Goal: Transaction & Acquisition: Subscribe to service/newsletter

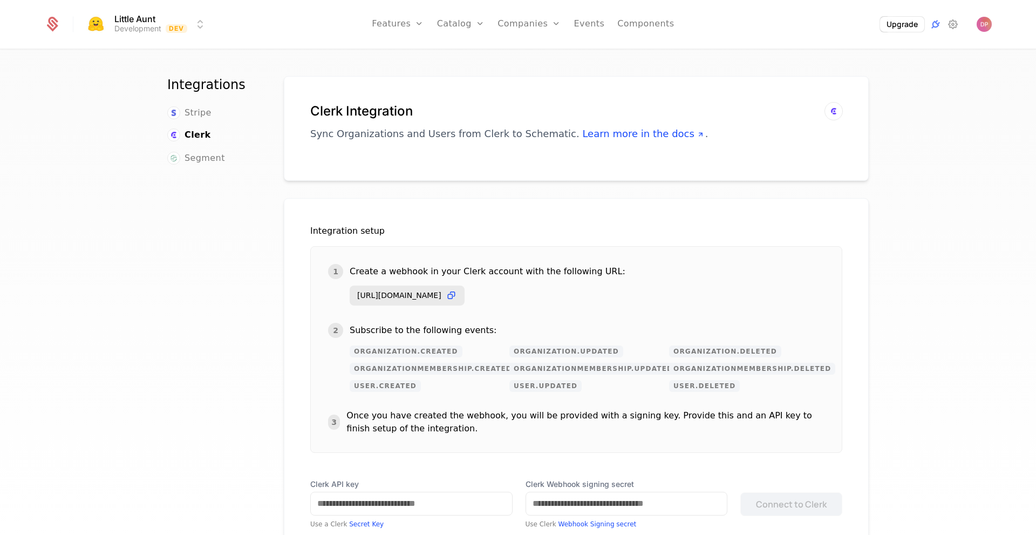
click at [476, 74] on link "Add Ons" at bounding box center [478, 70] width 56 height 9
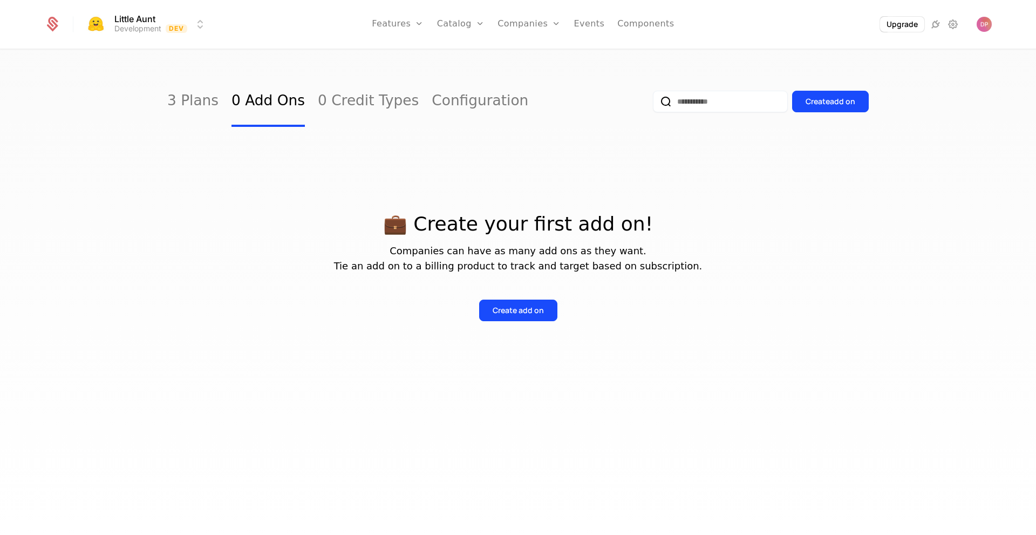
click at [508, 309] on div "Create add on" at bounding box center [518, 310] width 51 height 11
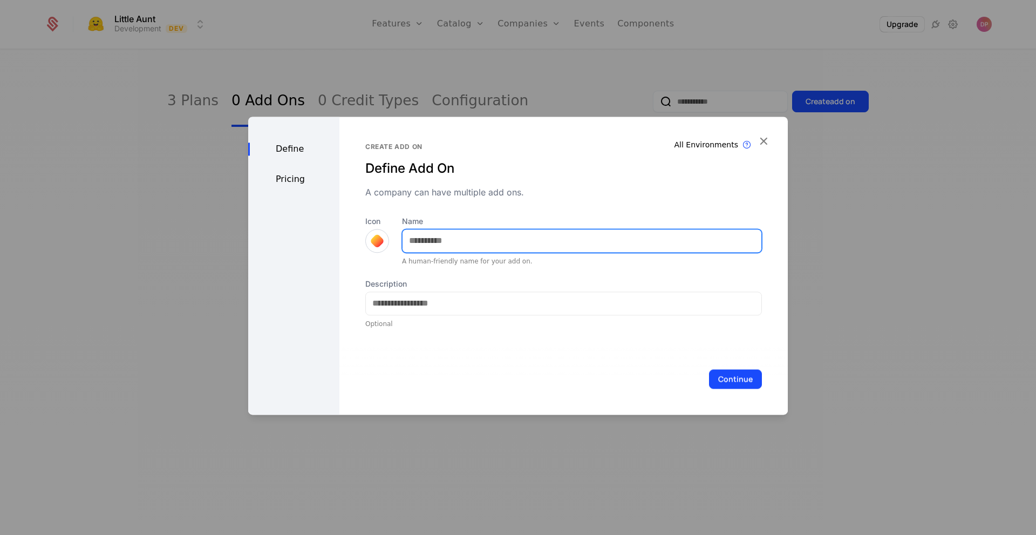
click at [532, 244] on input "Name" at bounding box center [582, 240] width 359 height 23
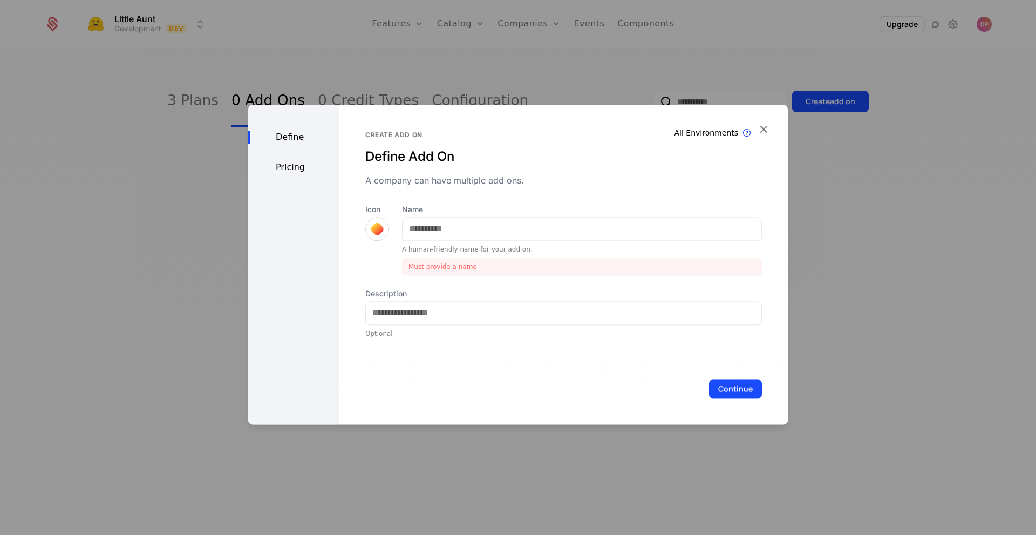
click at [512, 211] on div "All Environments Add On exist in all environments Create add on Define Add On A…" at bounding box center [563, 234] width 397 height 207
click at [496, 230] on input "Name" at bounding box center [582, 228] width 359 height 23
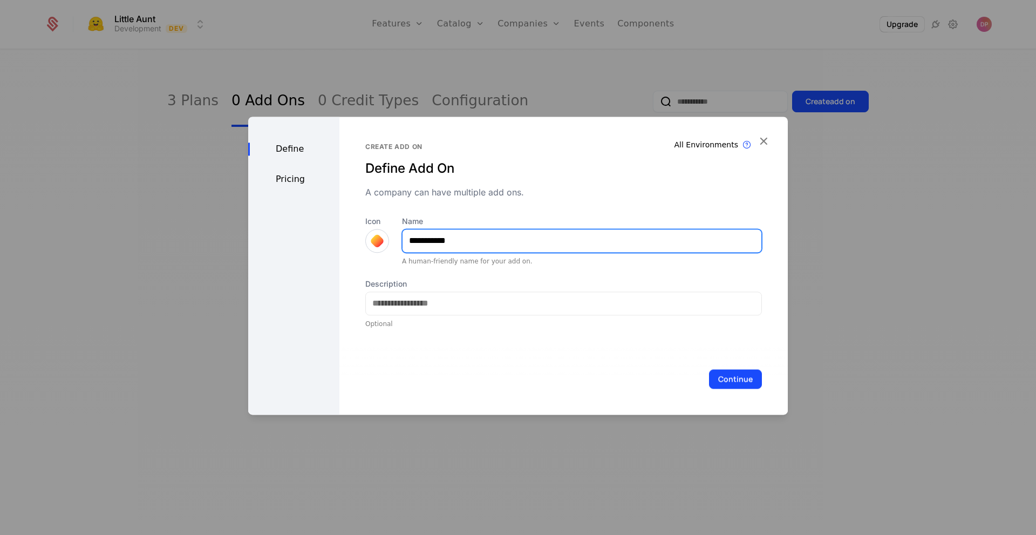
type input "**********"
click at [728, 389] on div "Continue" at bounding box center [563, 378] width 448 height 71
click at [727, 382] on button "Continue" at bounding box center [735, 378] width 53 height 19
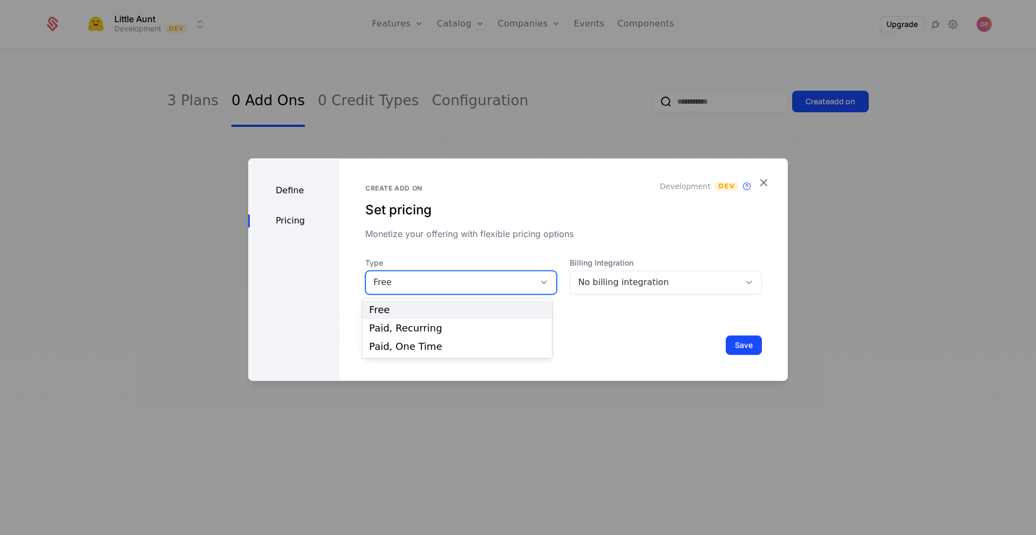
click at [522, 282] on div "Free" at bounding box center [450, 282] width 154 height 13
click at [521, 330] on div "Paid, Recurring" at bounding box center [457, 328] width 176 height 10
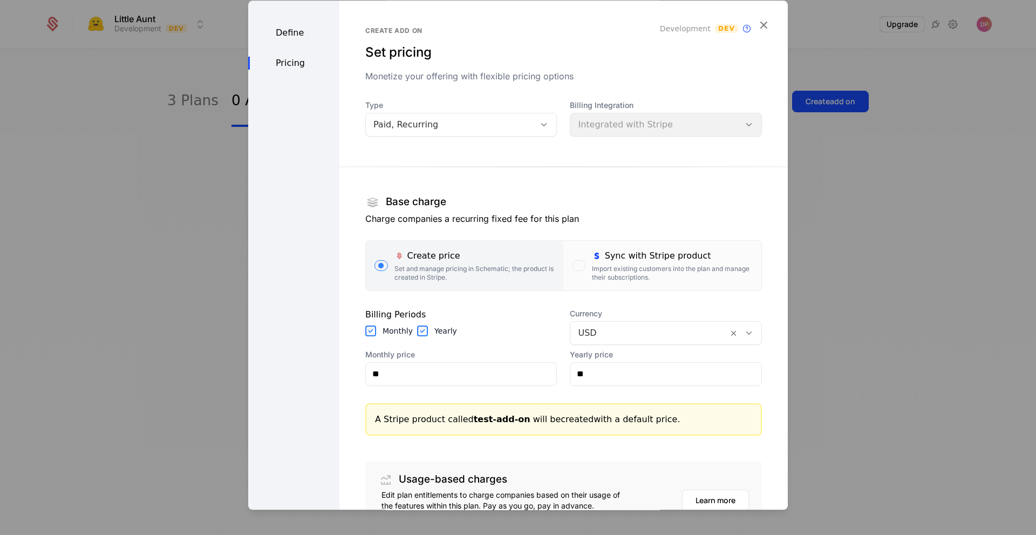
click at [759, 21] on icon "button" at bounding box center [764, 25] width 14 height 14
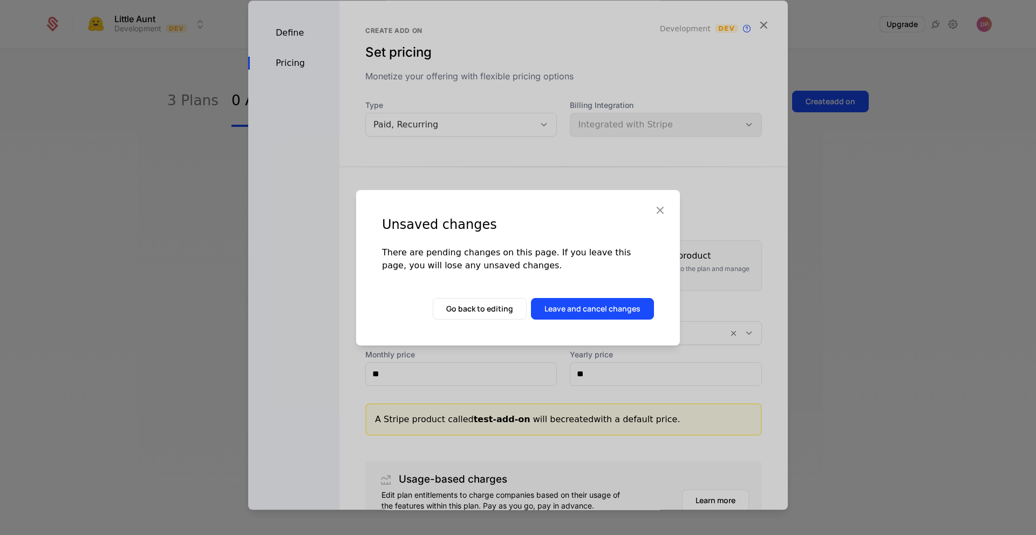
click at [588, 306] on button "Leave and cancel changes" at bounding box center [592, 309] width 123 height 22
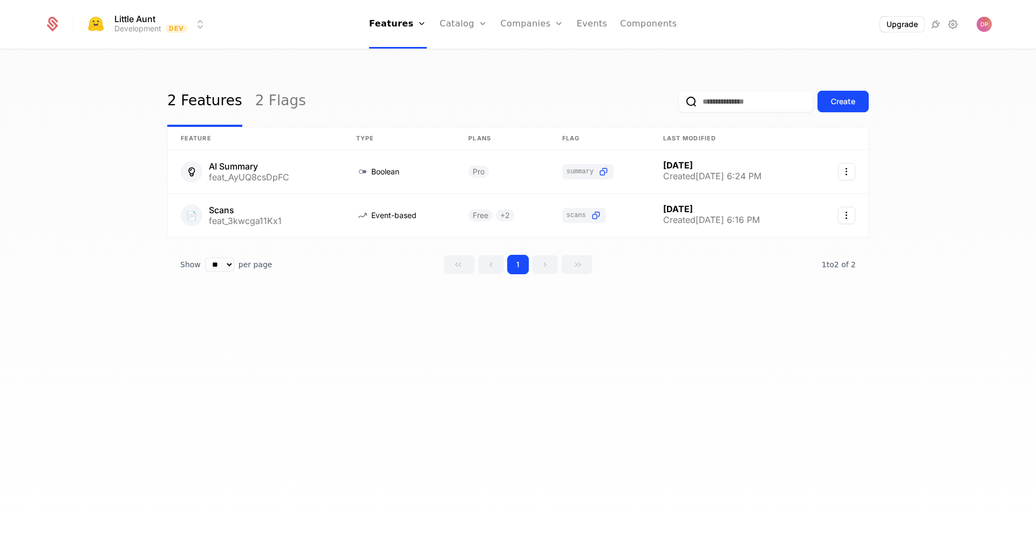
click at [956, 125] on div "2 Features 2 Flags Create Feature Type Plans Flag Last Modified AI Summary feat…" at bounding box center [518, 295] width 1036 height 491
click at [956, 25] on icon at bounding box center [952, 24] width 13 height 13
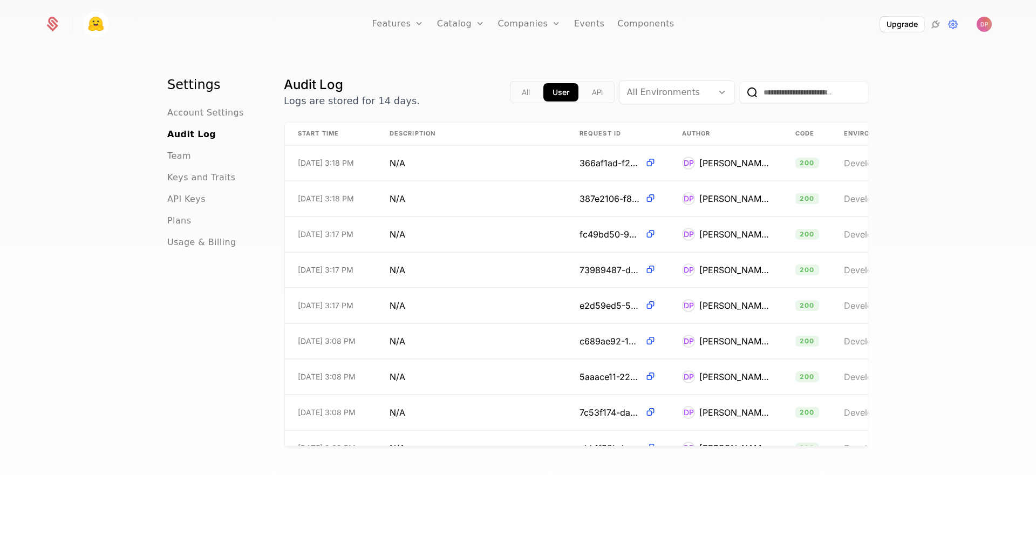
click at [953, 30] on icon at bounding box center [952, 24] width 13 height 13
click at [989, 25] on img "Open user button" at bounding box center [984, 24] width 15 height 15
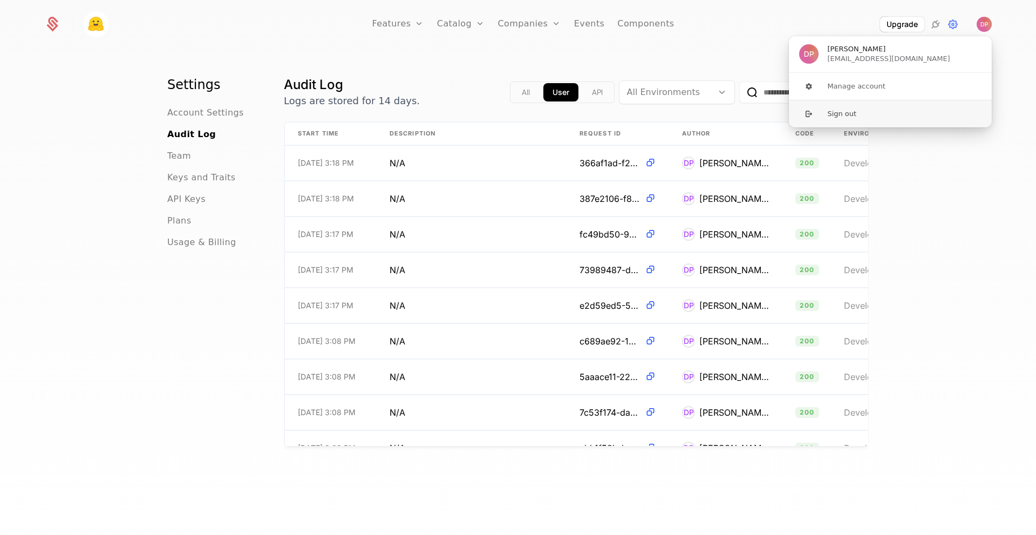
click at [866, 114] on button "Sign out" at bounding box center [890, 114] width 204 height 28
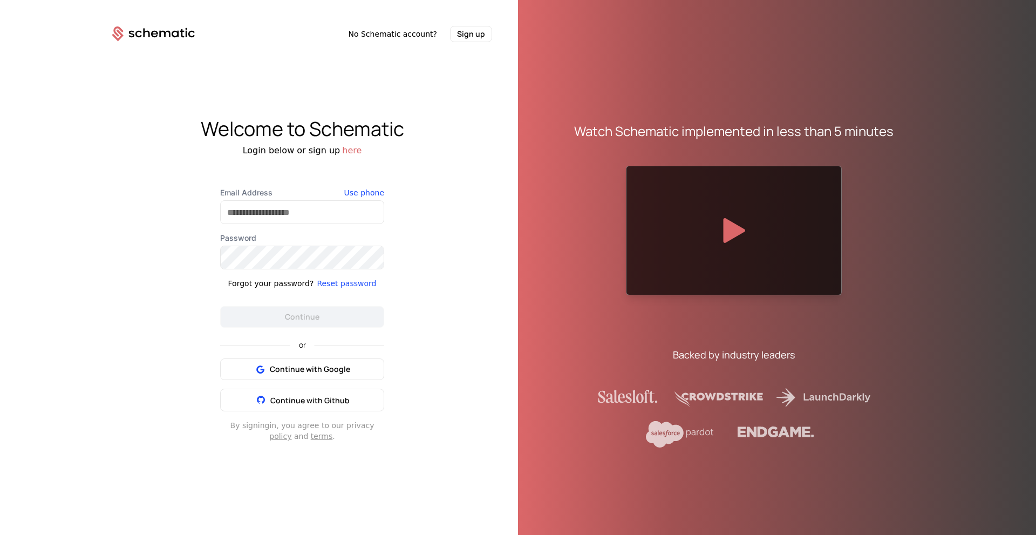
click at [347, 147] on button "here" at bounding box center [351, 150] width 19 height 13
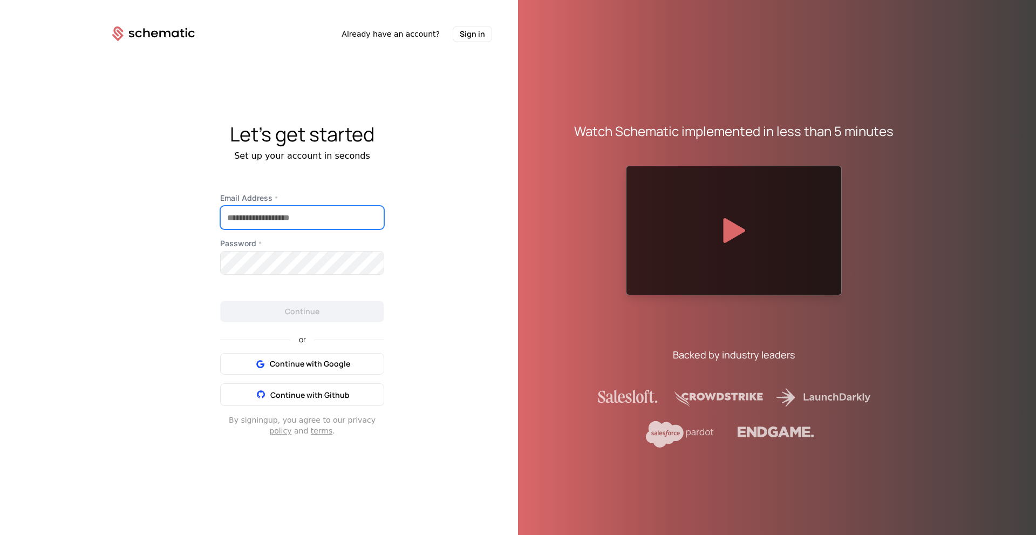
click at [297, 219] on input "Email Address *" at bounding box center [302, 217] width 163 height 23
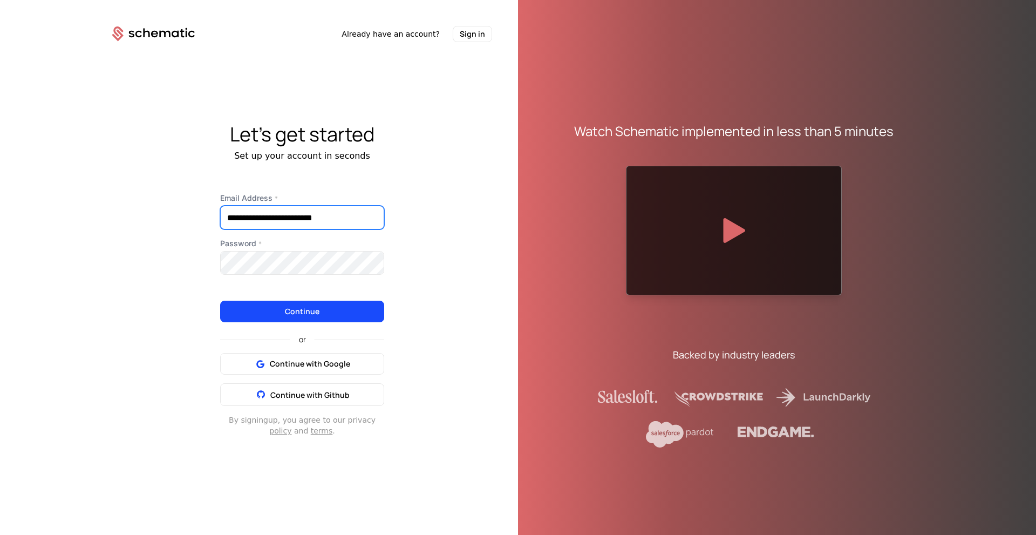
click at [294, 217] on input "**********" at bounding box center [302, 217] width 163 height 23
type input "**********"
click at [431, 261] on div "**********" at bounding box center [302, 279] width 432 height 475
click at [343, 306] on button "Continue" at bounding box center [302, 312] width 164 height 22
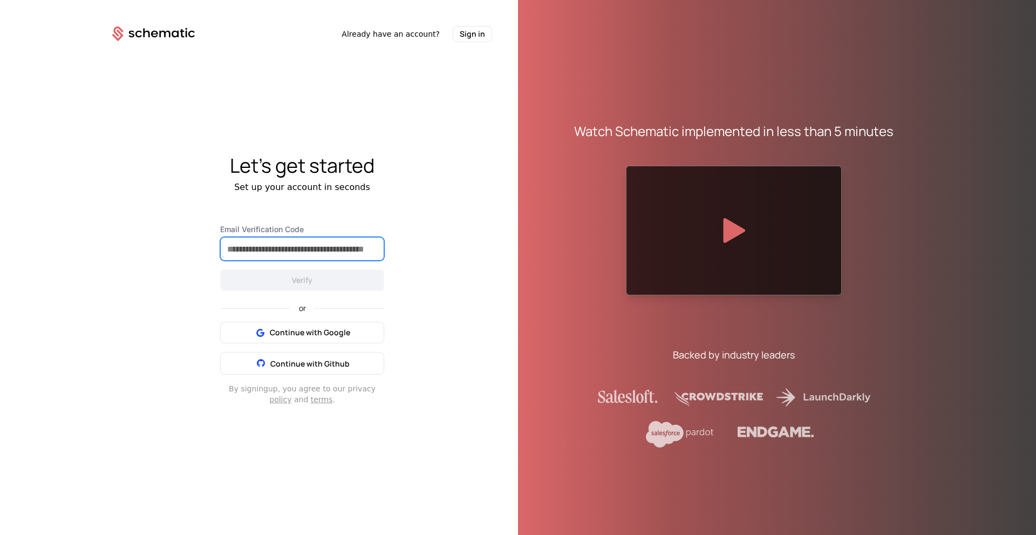
click at [330, 254] on input "Email Verification Code" at bounding box center [302, 248] width 163 height 23
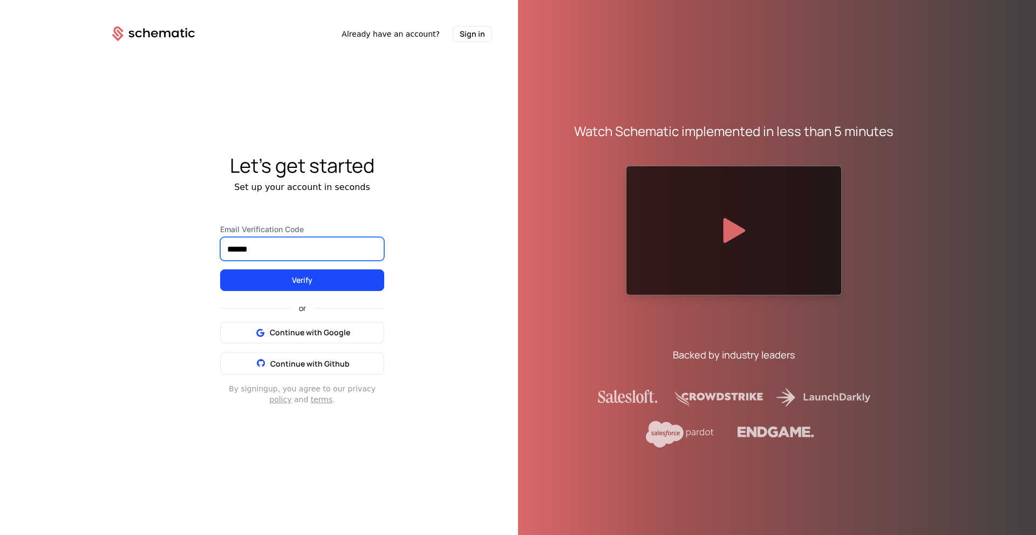
type input "******"
click at [316, 277] on button "Verify" at bounding box center [302, 280] width 164 height 22
